Goal: Information Seeking & Learning: Learn about a topic

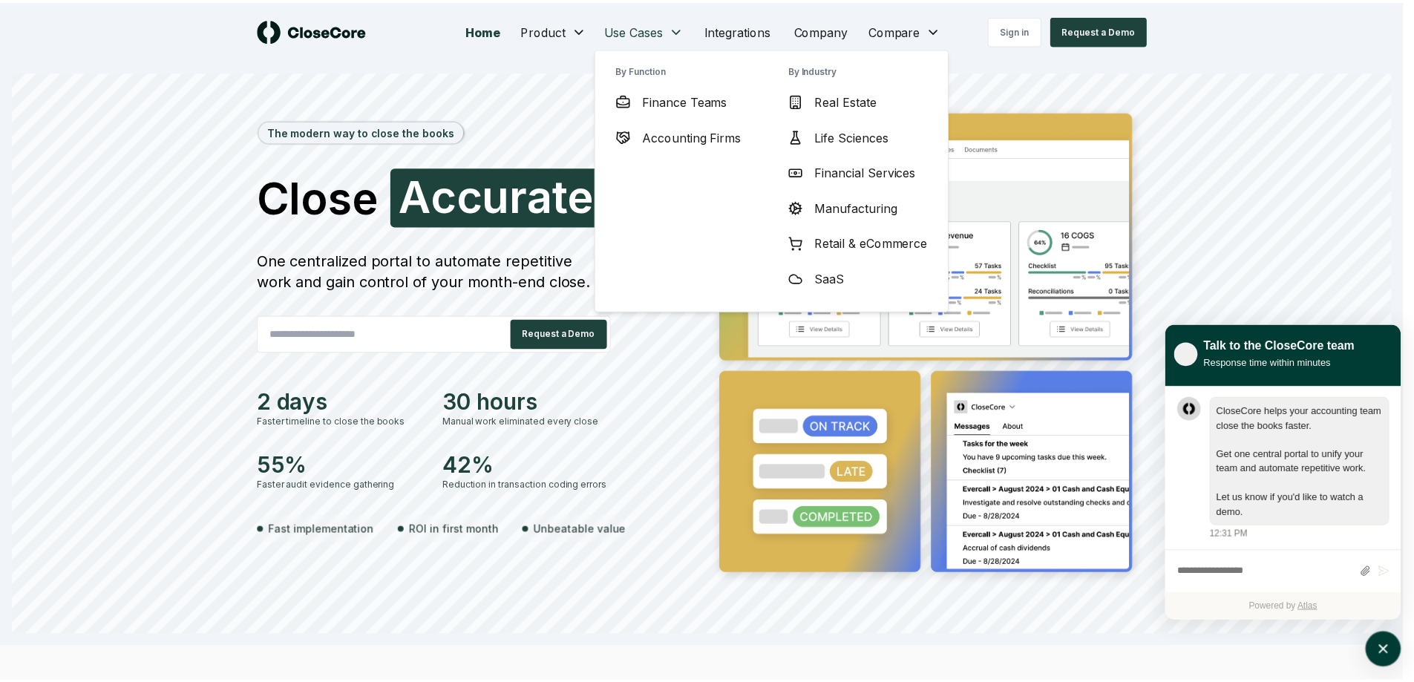
scroll to position [1, 0]
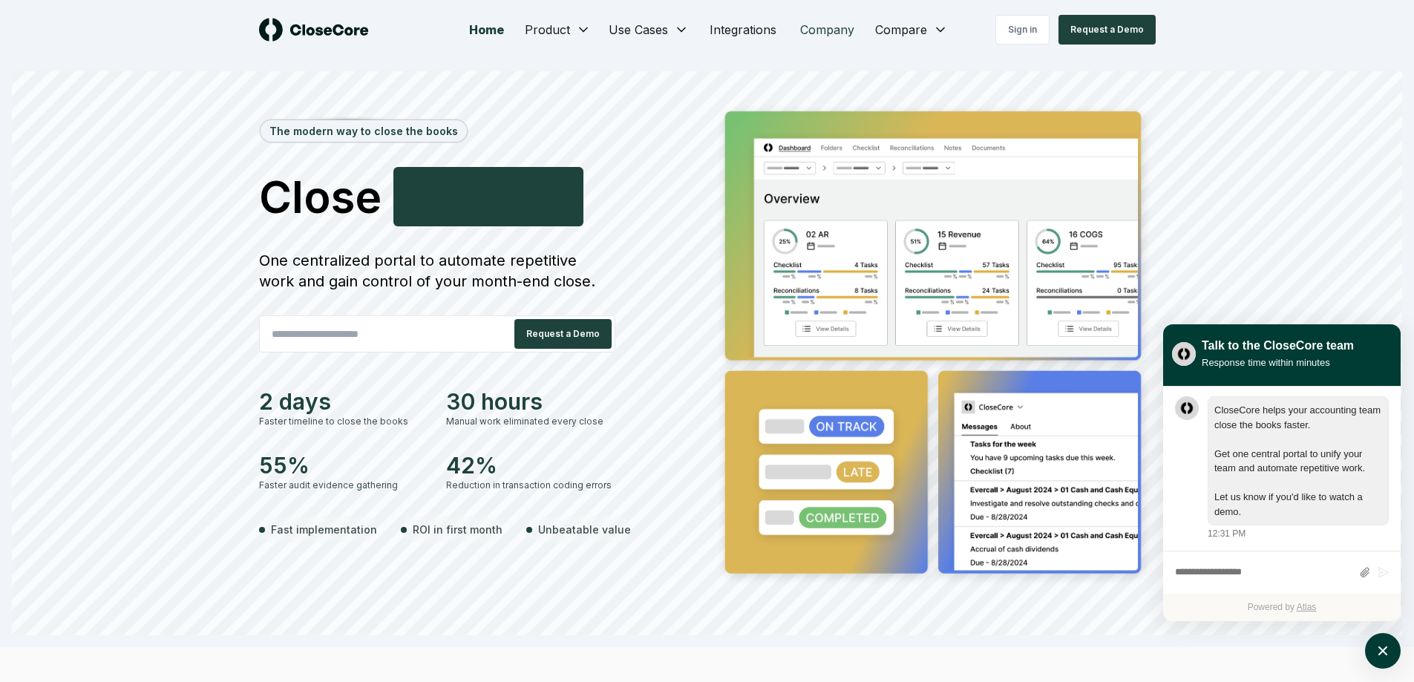
click at [818, 39] on link "Company" at bounding box center [828, 30] width 78 height 30
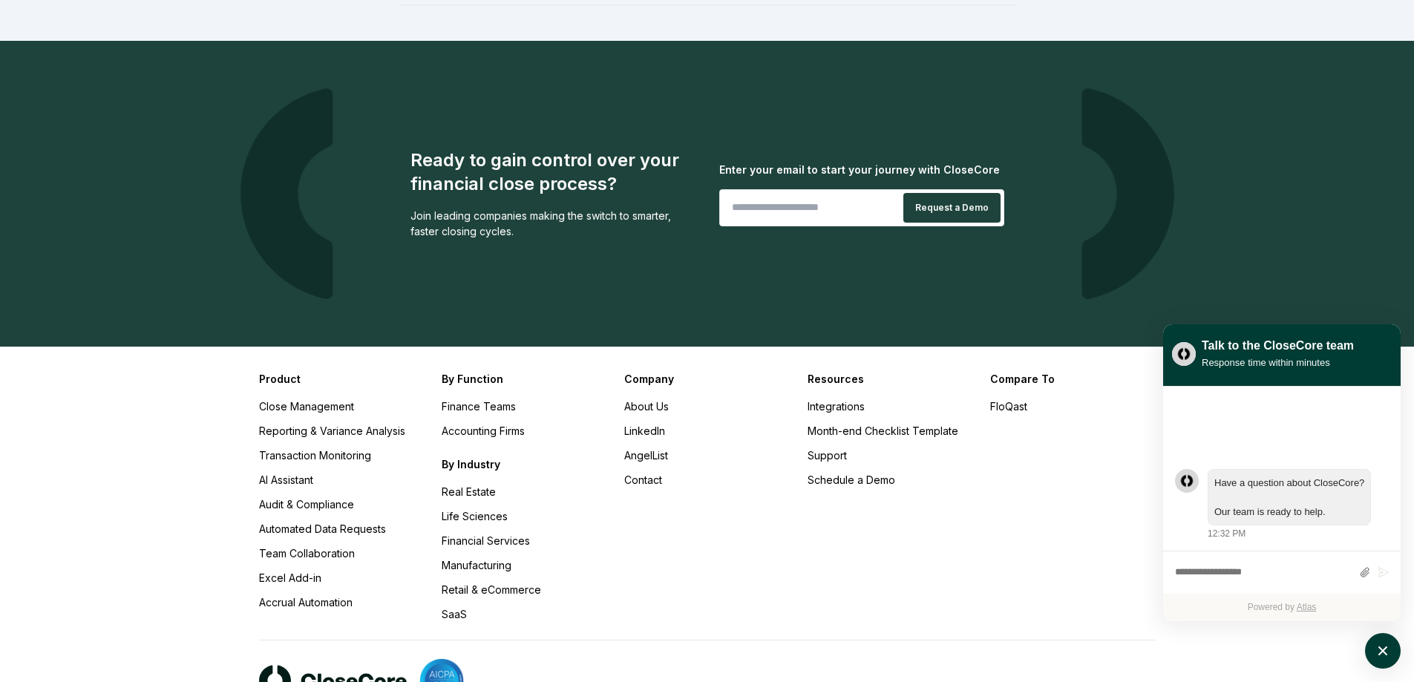
scroll to position [1446, 0]
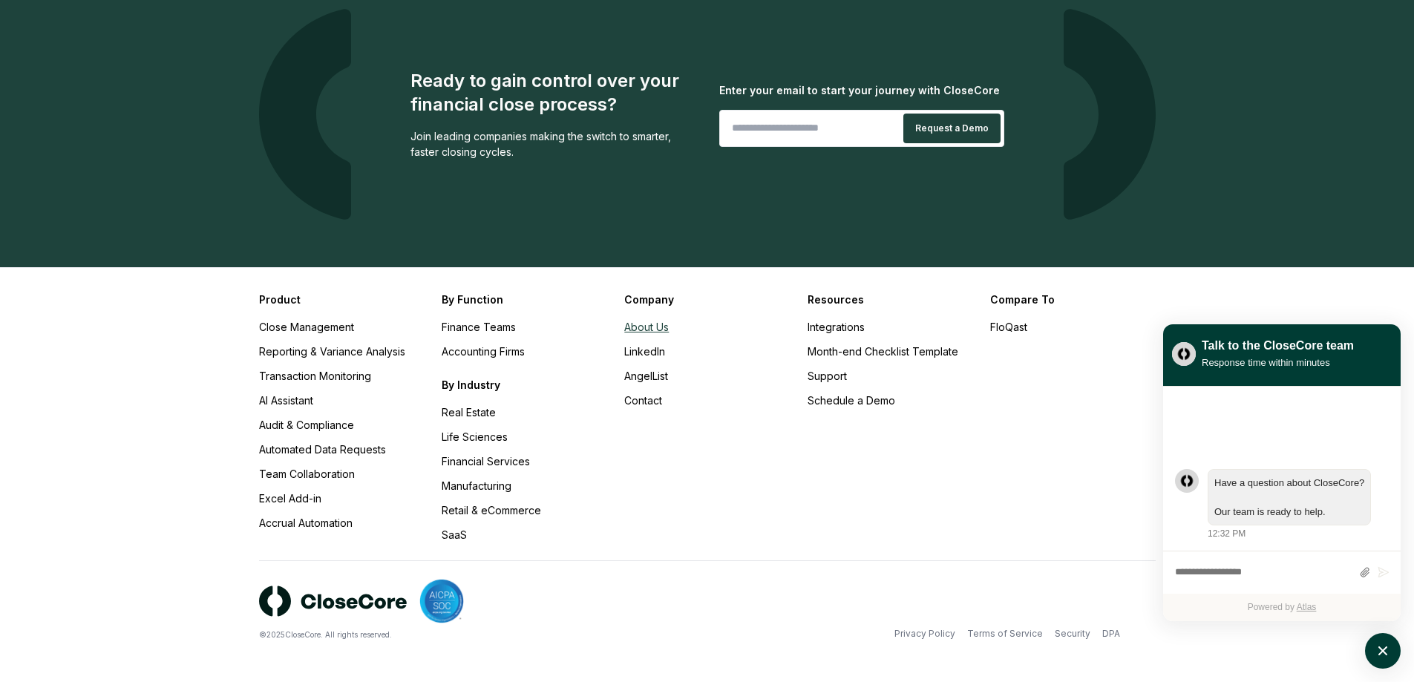
click at [644, 328] on link "About Us" at bounding box center [646, 327] width 45 height 13
click at [1388, 661] on icon "atlas-launcher" at bounding box center [1384, 652] width 22 height 22
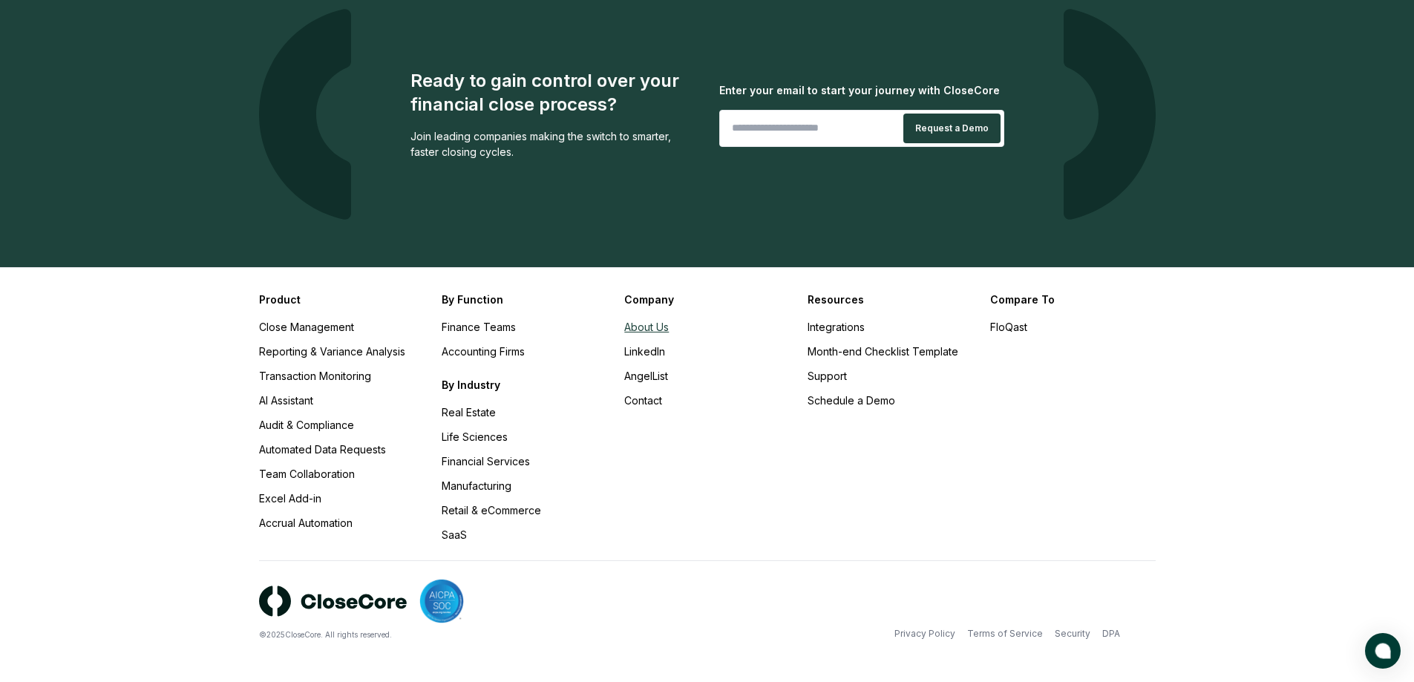
click at [639, 325] on link "About Us" at bounding box center [646, 327] width 45 height 13
click at [650, 325] on link "About Us" at bounding box center [646, 327] width 45 height 13
click at [644, 328] on link "About Us" at bounding box center [646, 327] width 45 height 13
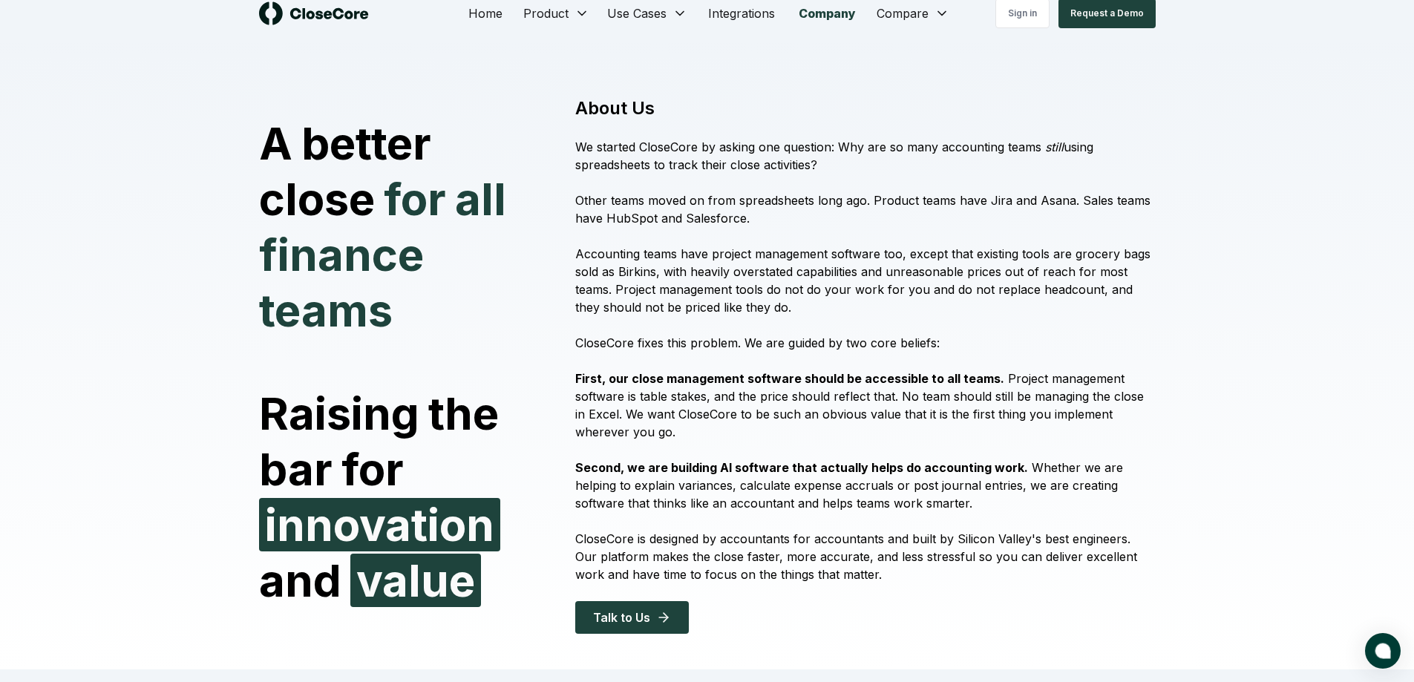
scroll to position [0, 0]
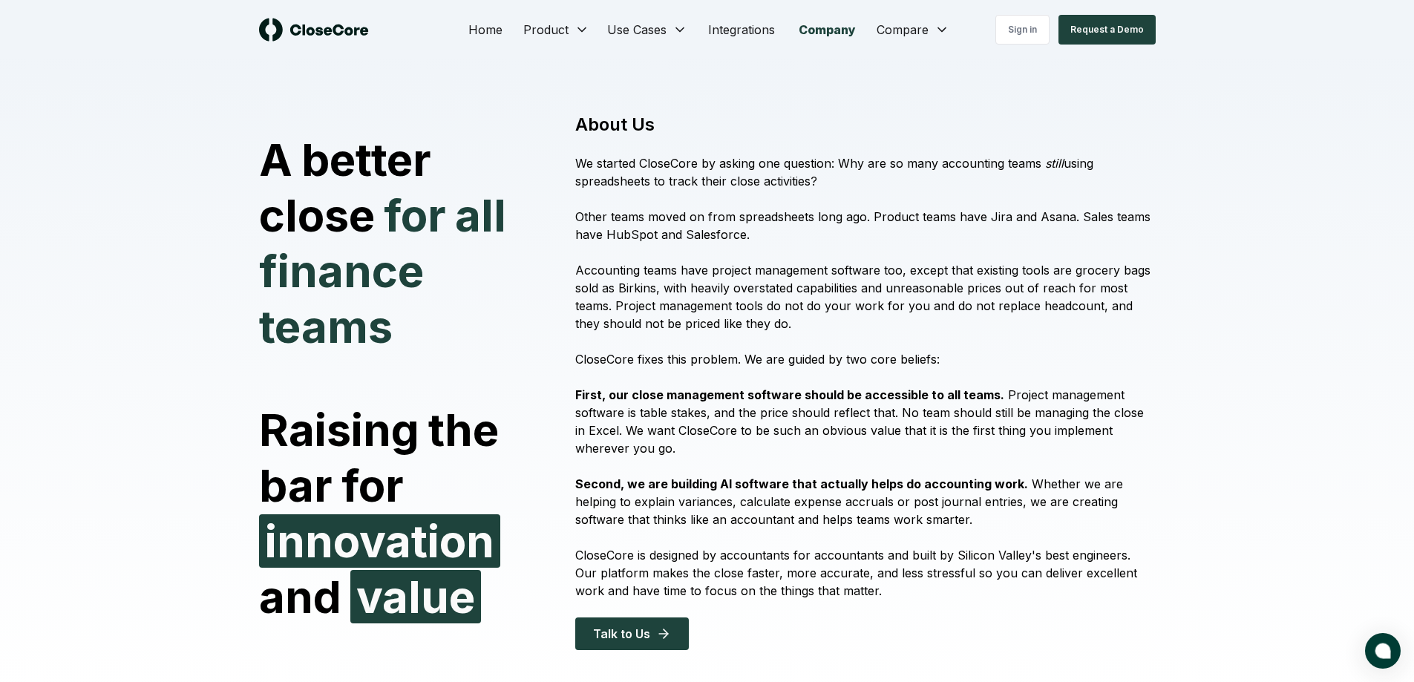
click at [839, 30] on link "Company" at bounding box center [827, 30] width 81 height 30
click at [475, 33] on link "Home" at bounding box center [486, 30] width 58 height 30
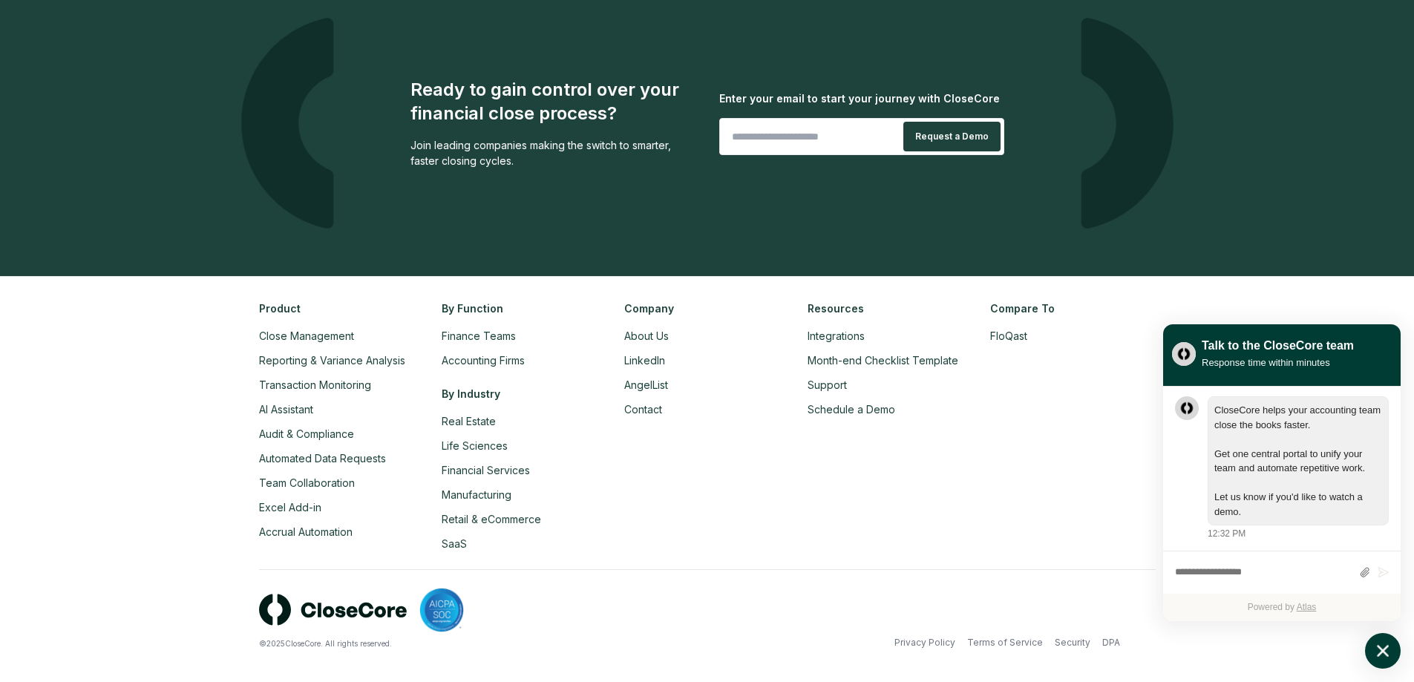
scroll to position [3426, 0]
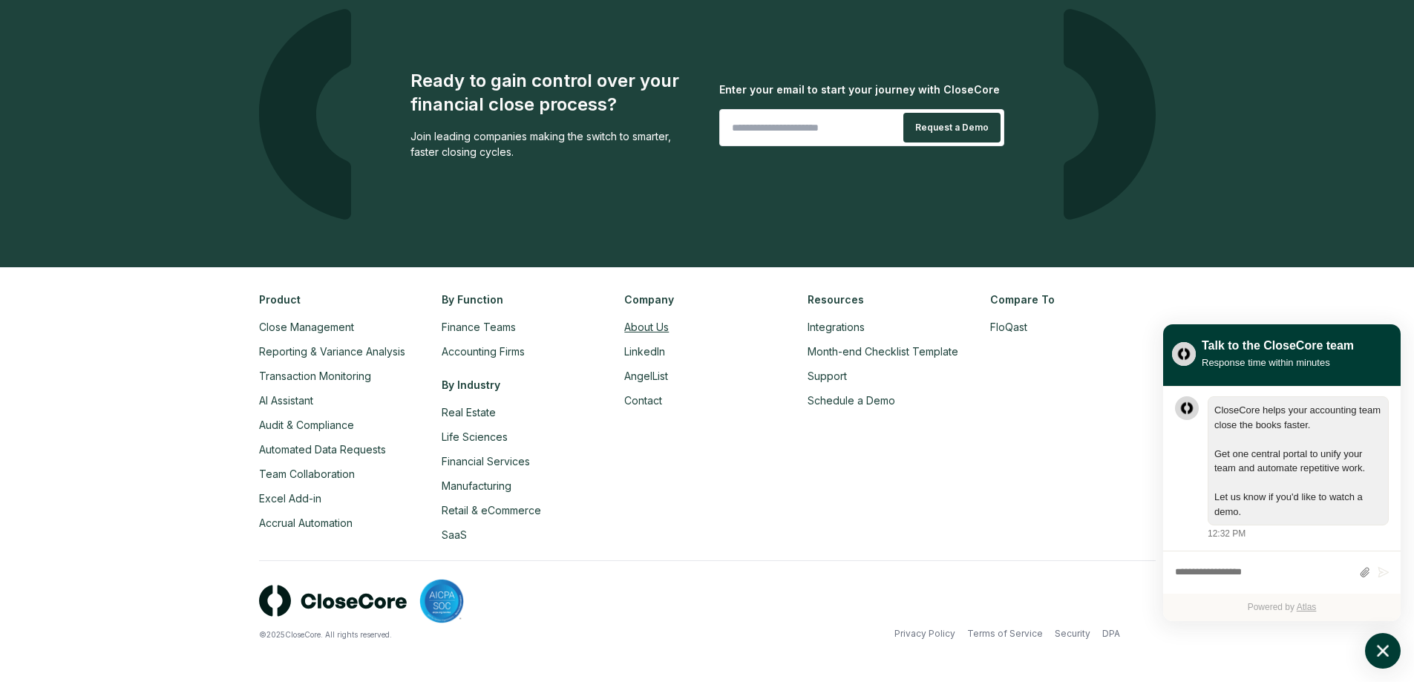
click at [636, 329] on link "About Us" at bounding box center [646, 327] width 45 height 13
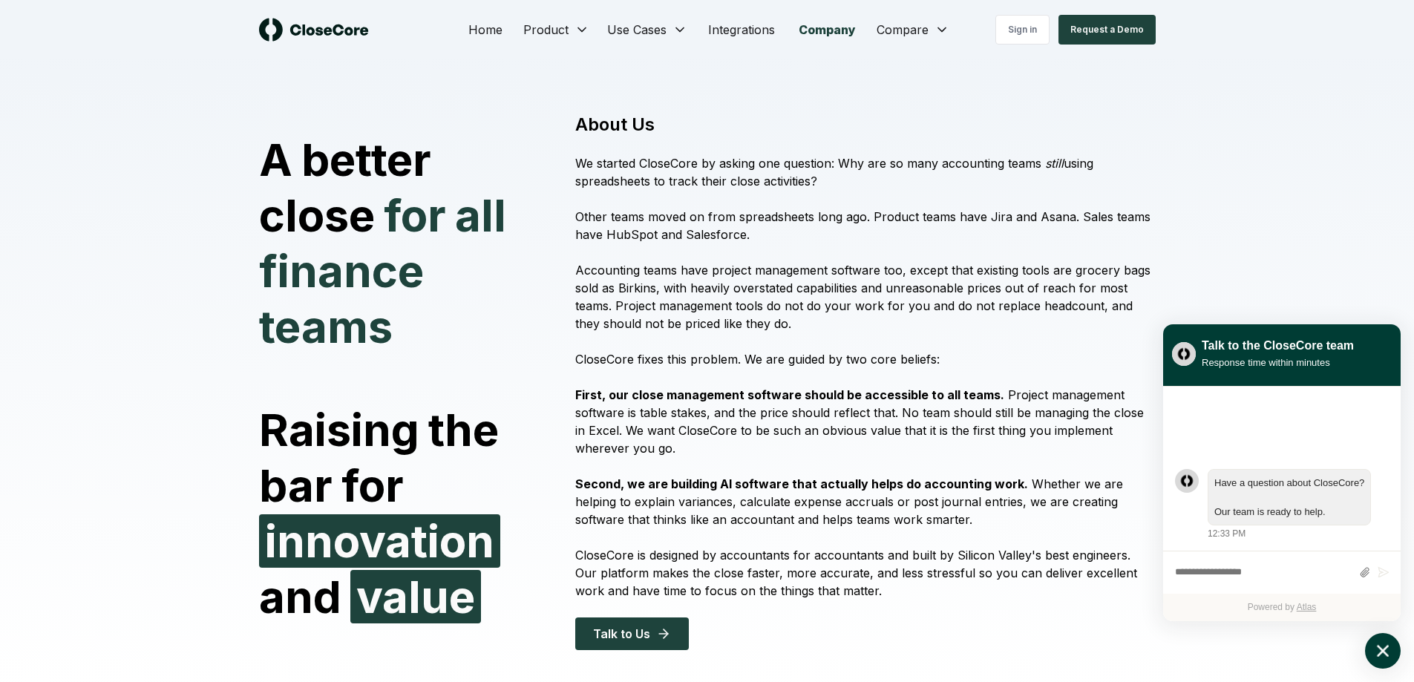
click at [654, 116] on h1 "About Us" at bounding box center [865, 125] width 580 height 24
click at [1367, 337] on div "Talk to the CloseCore team Response time within minutes" at bounding box center [1282, 353] width 220 height 41
click at [1388, 653] on icon "atlas-launcher" at bounding box center [1384, 652] width 22 height 22
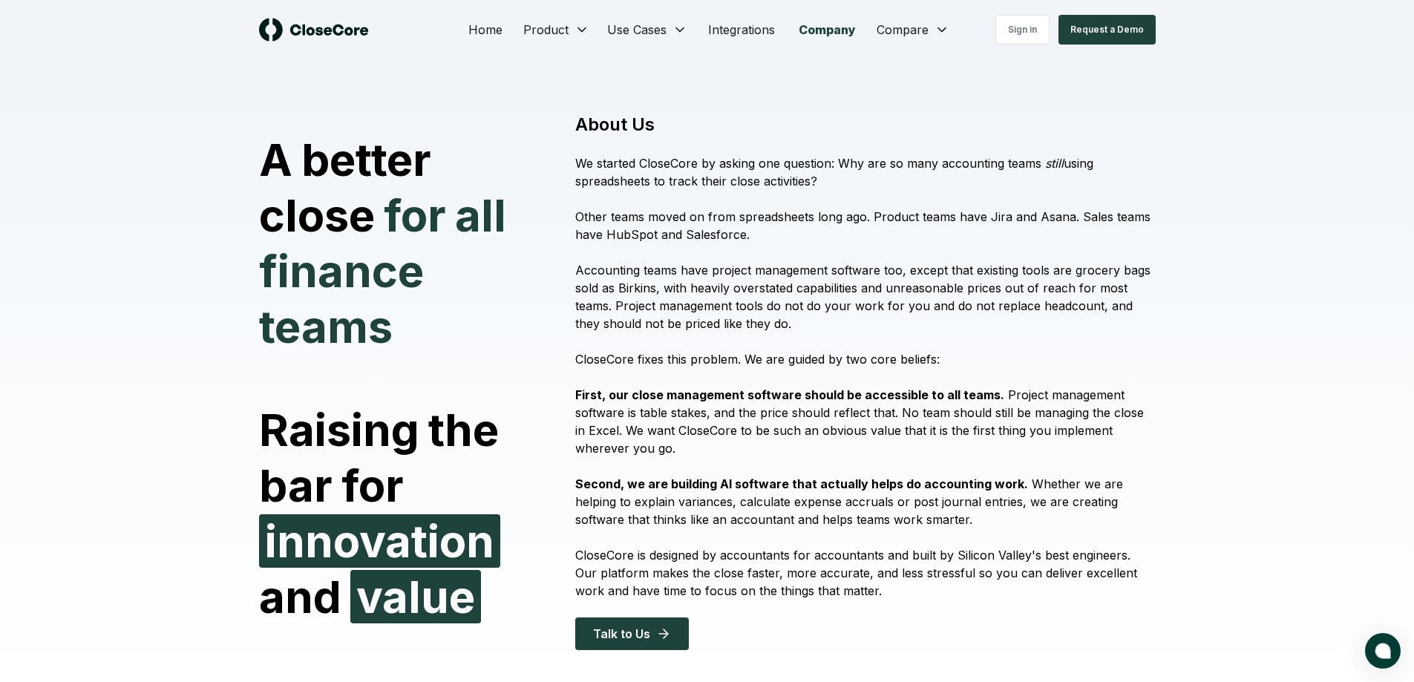
click at [208, 358] on div "A better close for all finance teams Raising the bar for innovation and value A…" at bounding box center [707, 387] width 1039 height 597
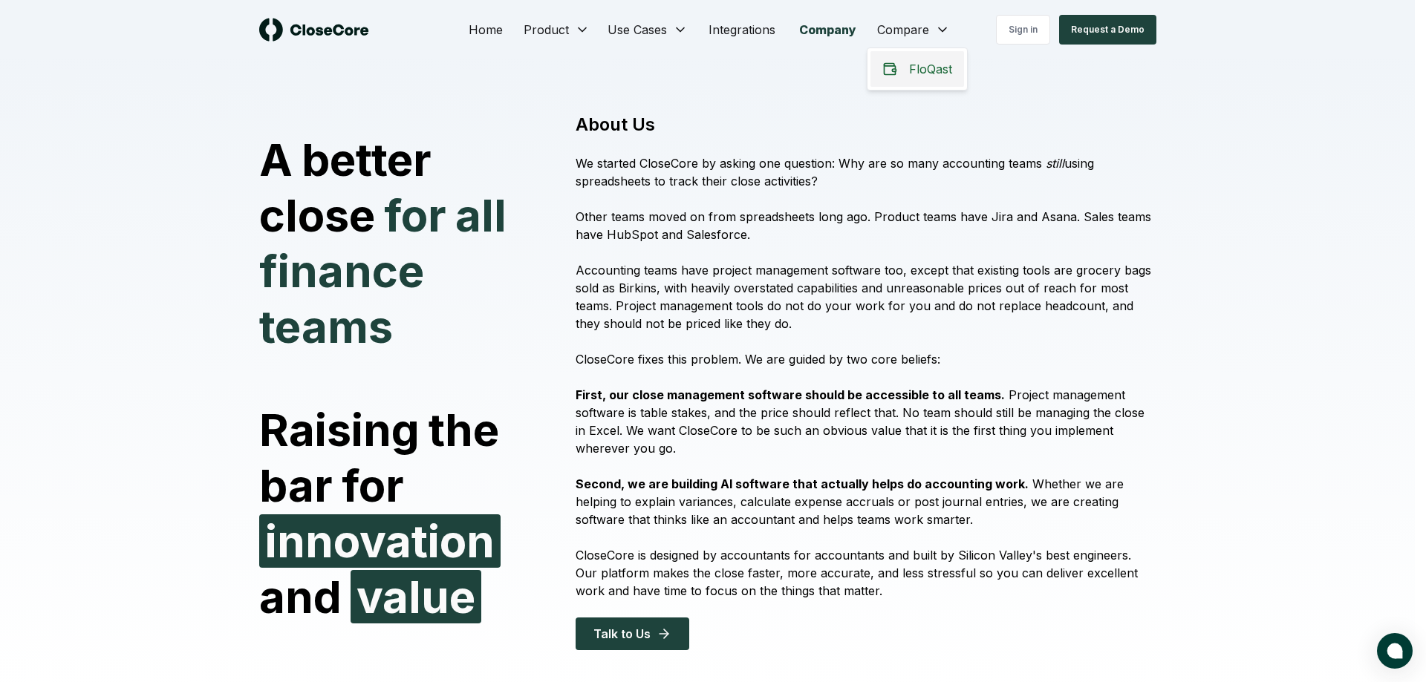
click at [887, 68] on icon at bounding box center [889, 69] width 15 height 15
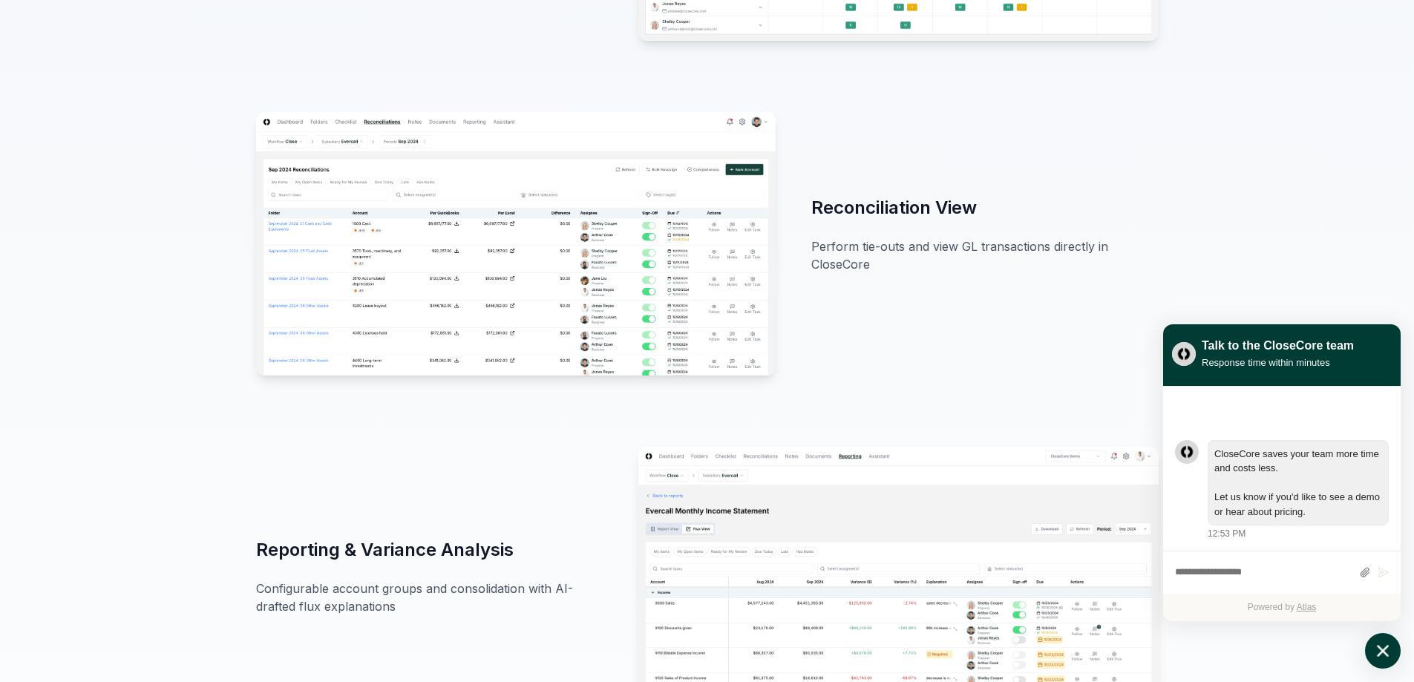
scroll to position [1602, 0]
click at [422, 477] on div "Reporting & Variance Analysis Configurable account groups and consolidation wit…" at bounding box center [707, 585] width 903 height 278
click at [1382, 659] on icon "atlas-launcher" at bounding box center [1384, 652] width 22 height 22
